Goal: Book appointment/travel/reservation

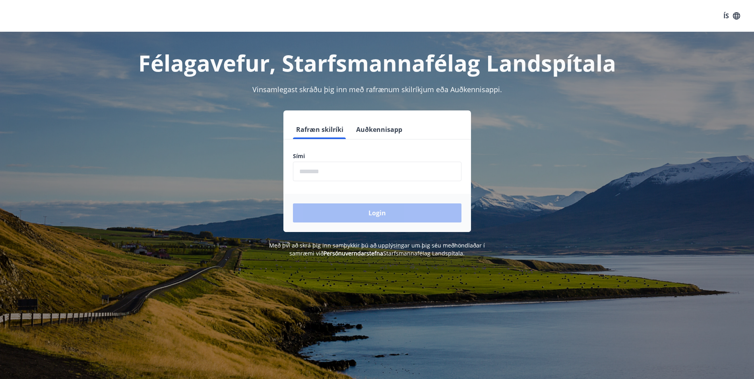
click at [336, 169] on input "phone" at bounding box center [377, 171] width 169 height 19
type input "********"
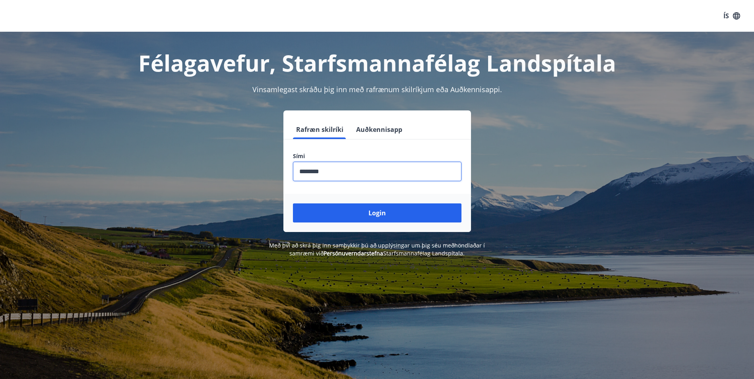
click at [365, 211] on button "Login" at bounding box center [377, 213] width 169 height 19
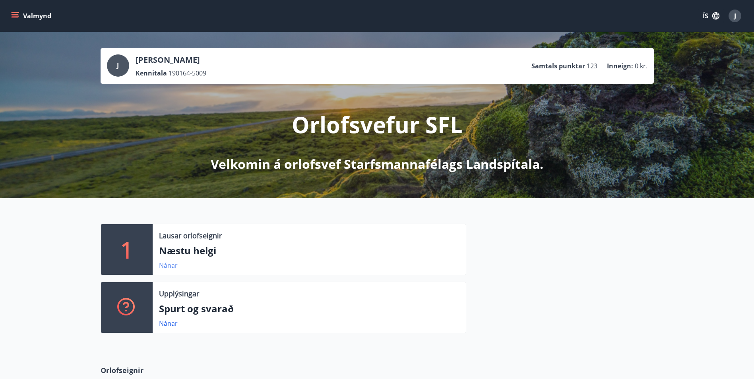
click at [166, 264] on link "Nánar" at bounding box center [168, 265] width 19 height 9
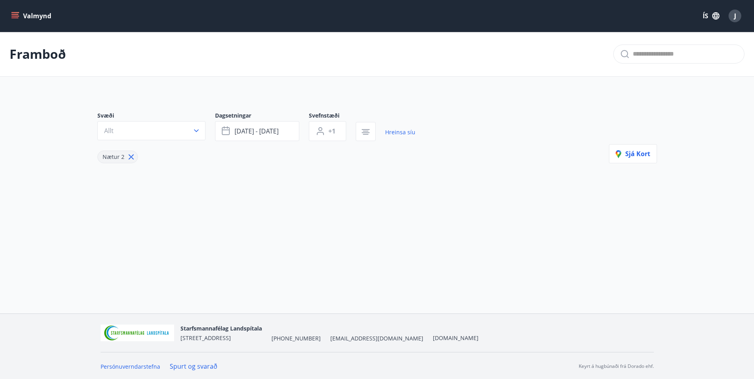
type input "*"
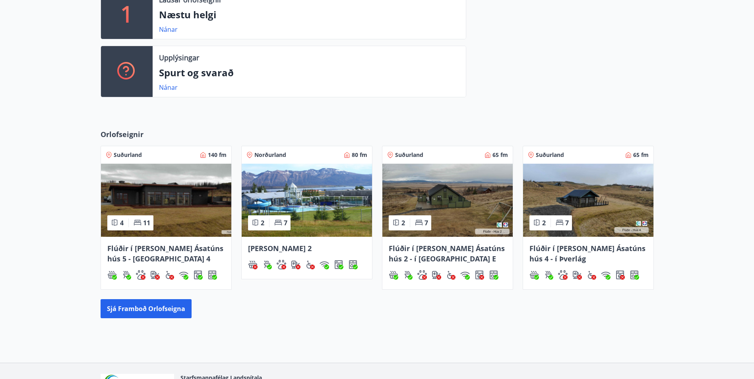
scroll to position [239, 0]
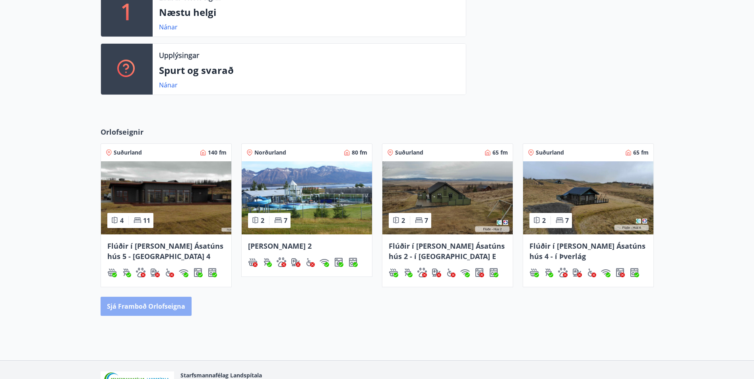
click at [146, 305] on button "Sjá framboð orlofseigna" at bounding box center [146, 306] width 91 height 19
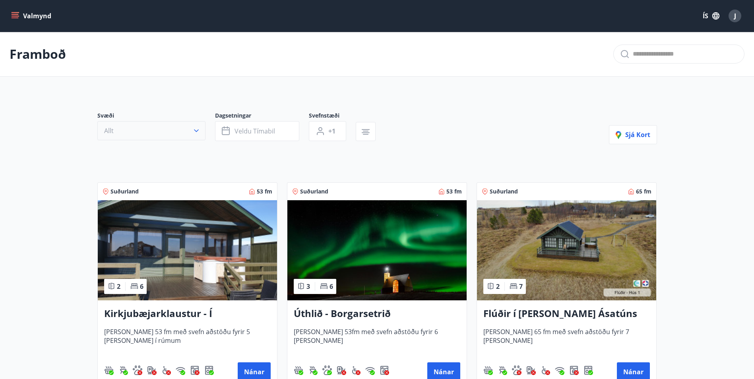
click at [197, 130] on icon "button" at bounding box center [196, 131] width 8 height 8
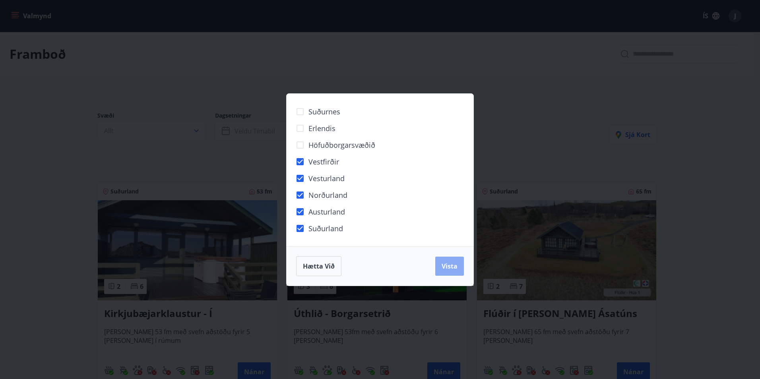
click at [451, 266] on span "Vista" at bounding box center [450, 266] width 16 height 9
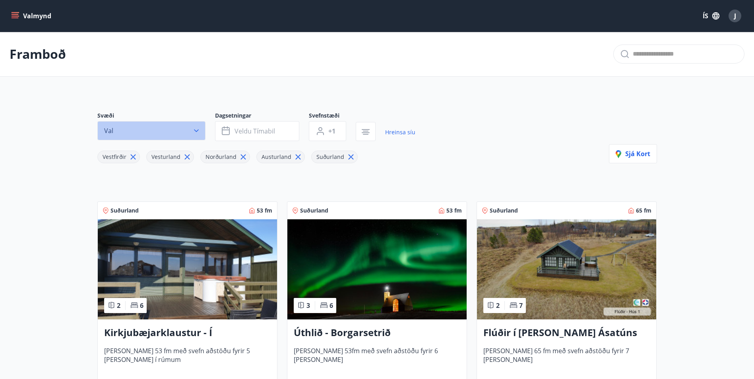
click at [196, 129] on icon "button" at bounding box center [196, 131] width 8 height 8
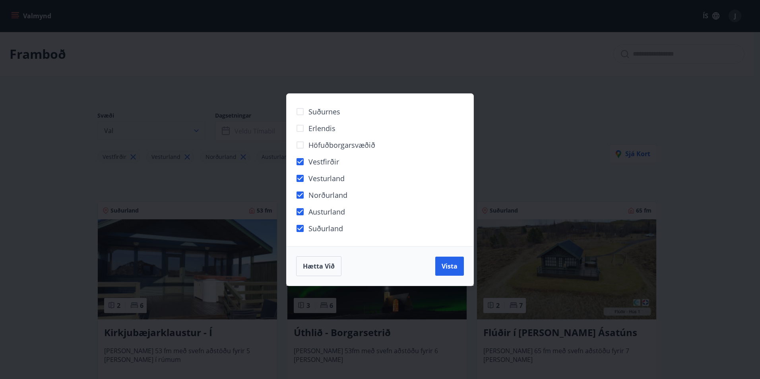
click at [196, 129] on div "Suðurnes Erlendis Höfuðborgarsvæðið Vestfirðir Vesturland Norðurland Austurland…" at bounding box center [380, 189] width 760 height 379
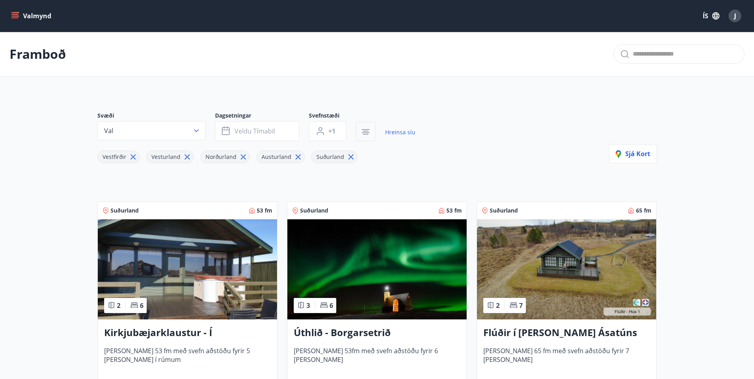
click at [366, 130] on icon "button" at bounding box center [366, 129] width 8 height 1
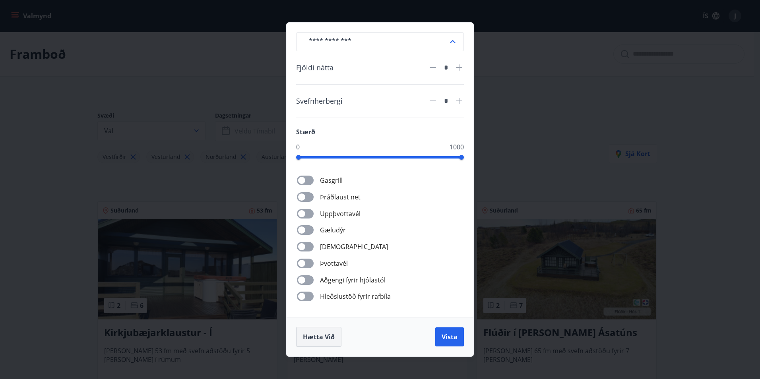
click at [323, 334] on span "Hætta við" at bounding box center [319, 337] width 32 height 9
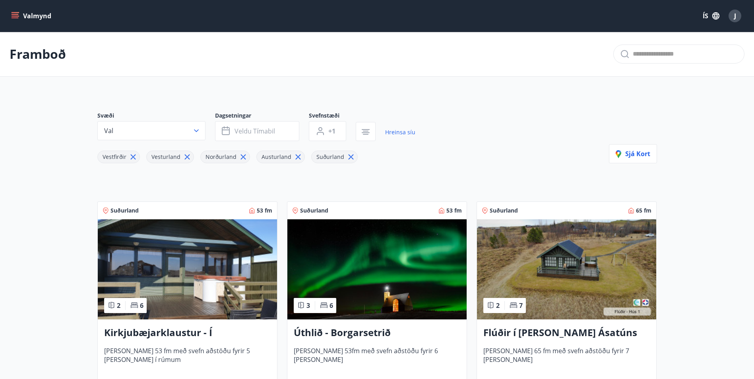
click at [14, 15] on icon "menu" at bounding box center [15, 14] width 7 height 1
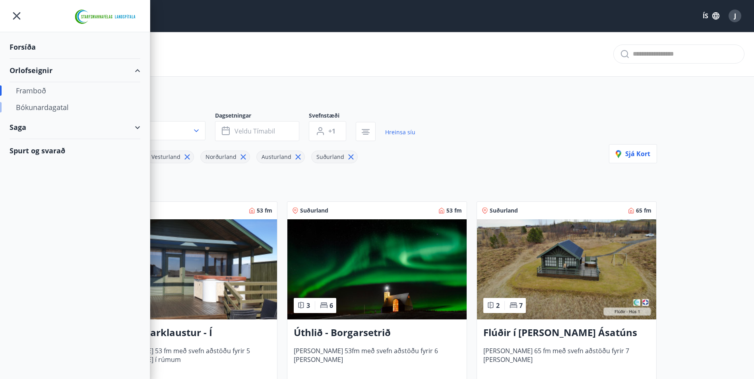
click at [53, 105] on div "Bókunardagatal" at bounding box center [75, 107] width 118 height 17
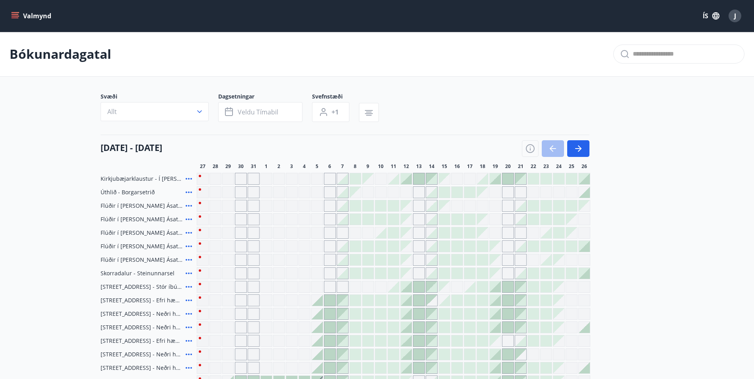
click at [13, 15] on icon "menu" at bounding box center [15, 14] width 7 height 1
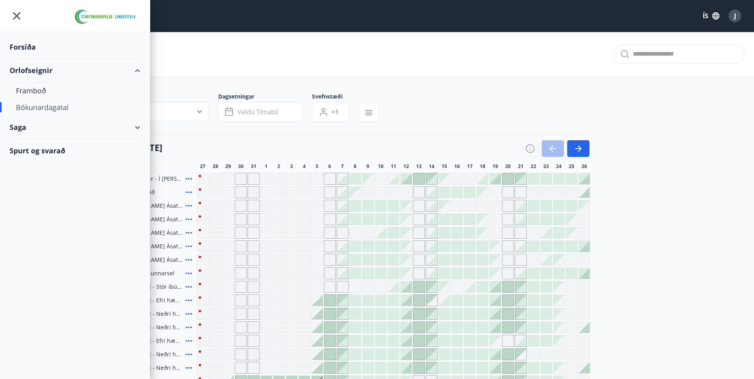
drag, startPoint x: 54, startPoint y: 108, endPoint x: 536, endPoint y: 320, distance: 526.1
click at [55, 108] on div "Bókunardagatal" at bounding box center [75, 107] width 118 height 17
click at [20, 16] on icon "menu" at bounding box center [17, 16] width 14 height 14
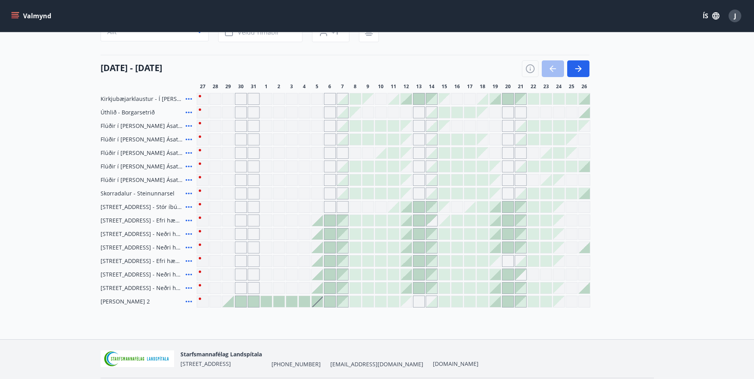
scroll to position [67, 0]
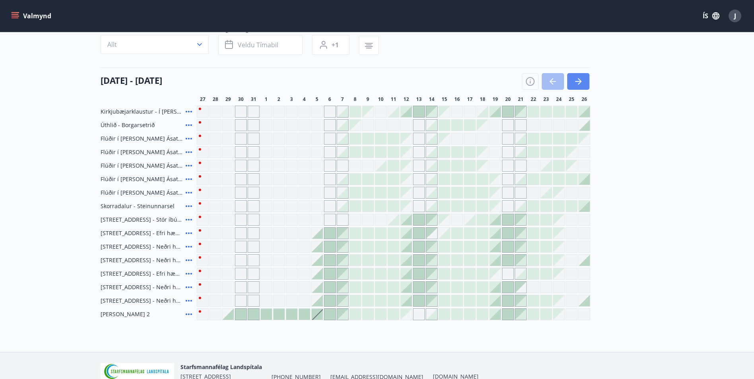
click at [577, 79] on icon "button" at bounding box center [579, 82] width 10 height 10
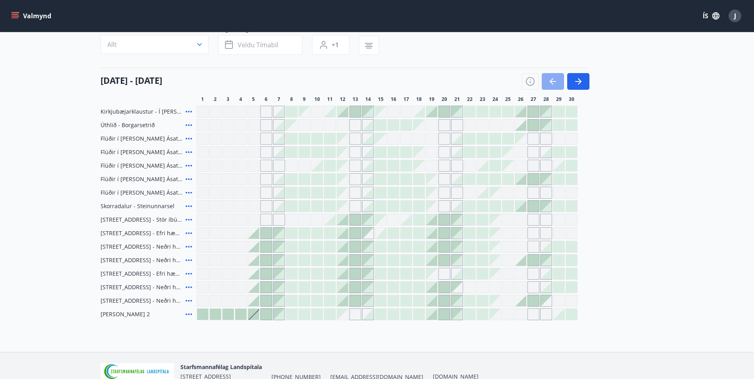
click at [554, 79] on icon "button" at bounding box center [553, 82] width 10 height 10
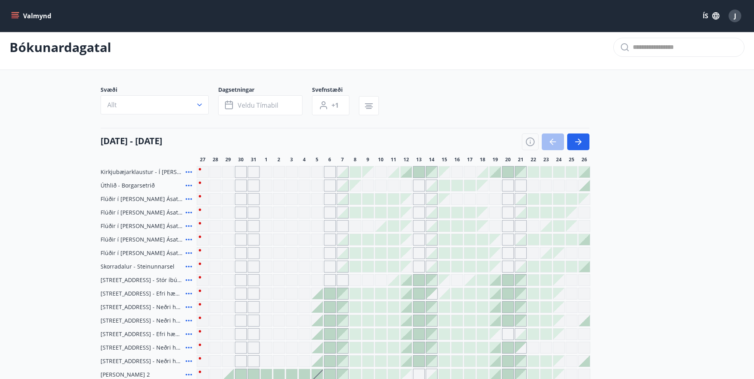
scroll to position [0, 0]
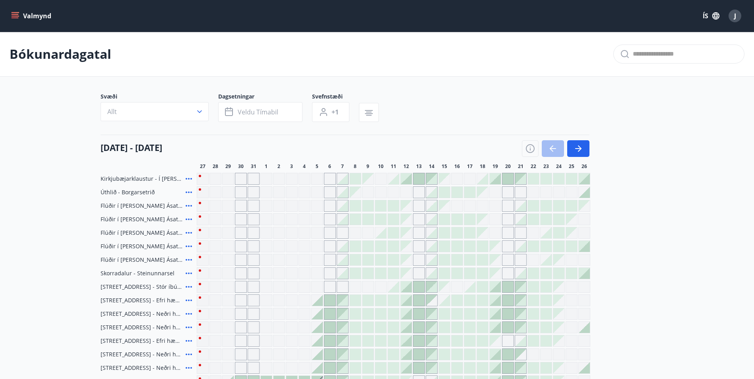
click at [16, 15] on icon "menu" at bounding box center [15, 16] width 8 height 8
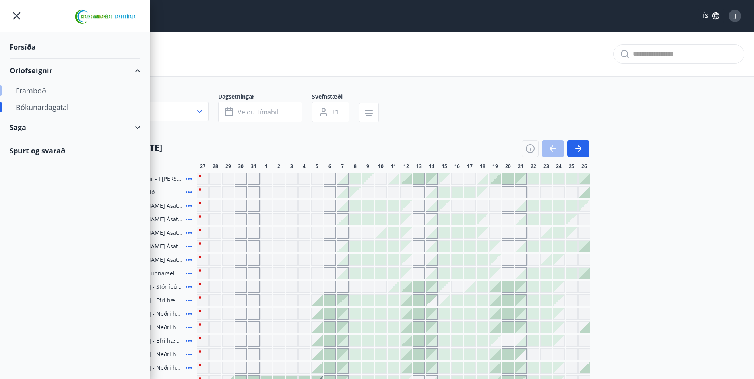
click at [38, 89] on div "Framboð" at bounding box center [75, 90] width 118 height 17
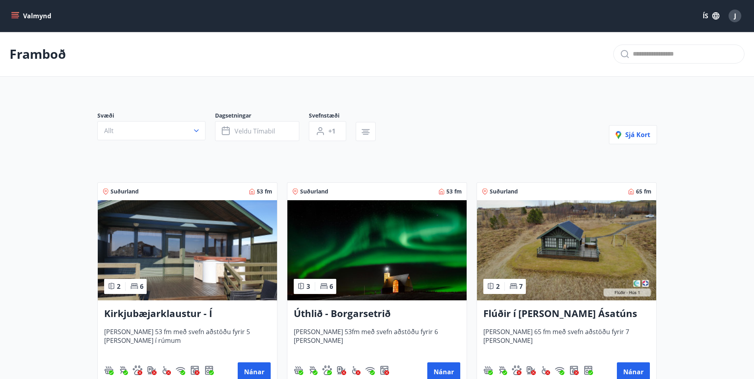
click at [18, 16] on icon "menu" at bounding box center [15, 16] width 8 height 8
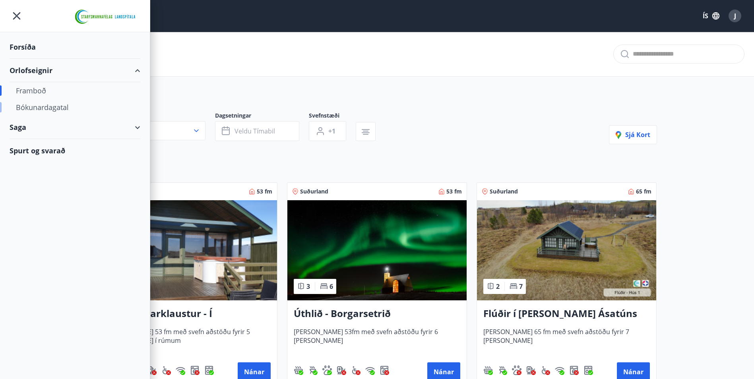
click at [43, 108] on div "Bókunardagatal" at bounding box center [75, 107] width 118 height 17
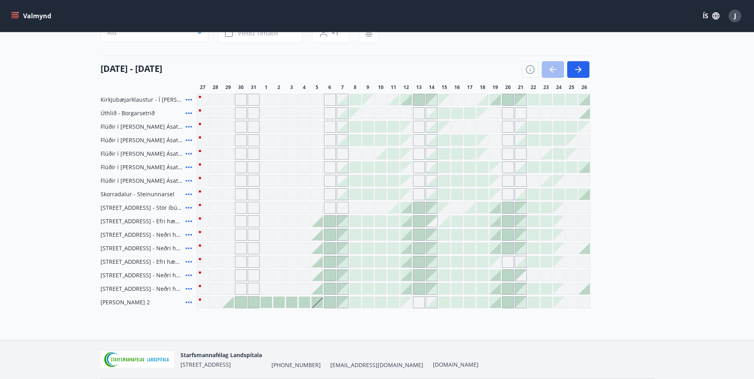
scroll to position [80, 0]
click at [585, 66] on button "button" at bounding box center [578, 69] width 22 height 17
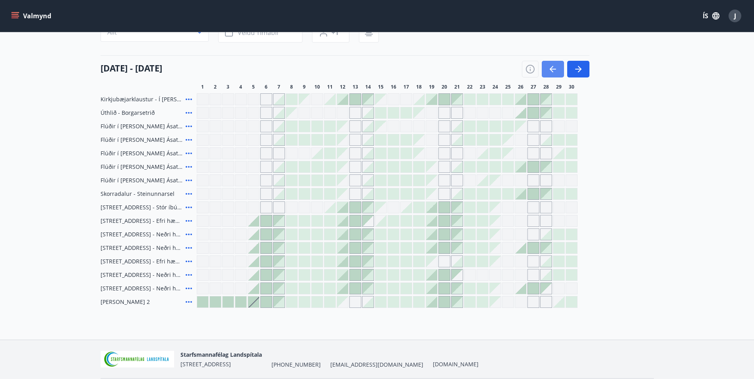
click at [552, 72] on icon "button" at bounding box center [553, 69] width 10 height 10
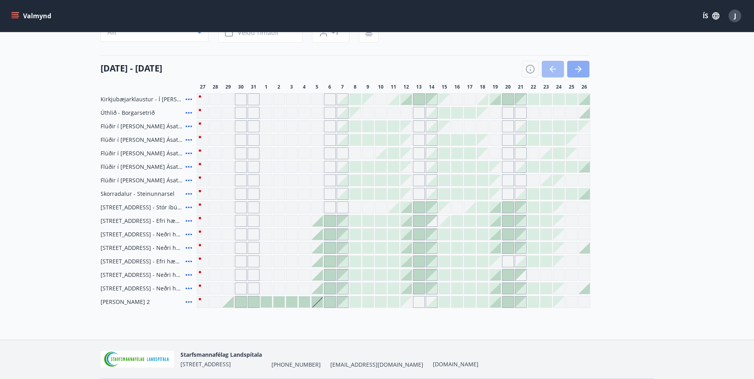
click at [578, 68] on icon "button" at bounding box center [579, 69] width 10 height 10
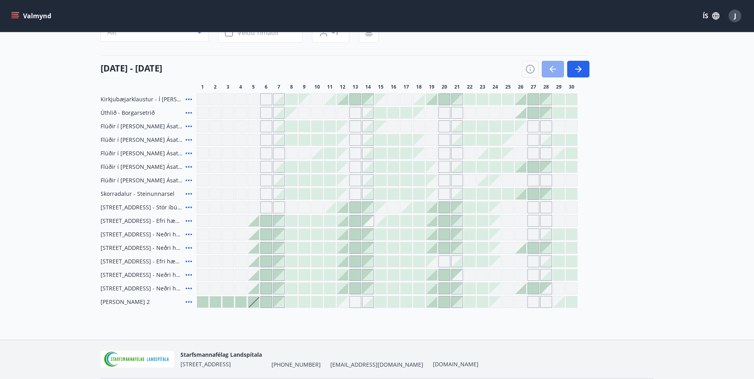
click at [550, 68] on icon "button" at bounding box center [553, 69] width 10 height 10
